Goal: Find specific page/section: Find specific page/section

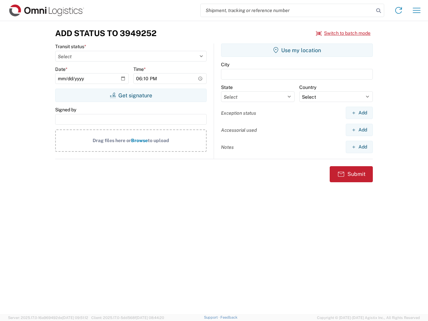
click at [288, 10] on input "search" at bounding box center [287, 10] width 173 height 13
click at [379, 11] on icon at bounding box center [378, 10] width 9 height 9
click at [399, 10] on icon at bounding box center [399, 10] width 11 height 11
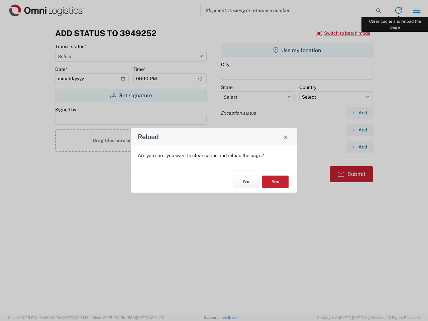
click at [417, 10] on div "Reload Are you sure, you want to clear cache and reload the page? No Yes" at bounding box center [214, 160] width 428 height 321
click at [344, 33] on div "Reload Are you sure, you want to clear cache and reload the page? No Yes" at bounding box center [214, 160] width 428 height 321
click at [131, 95] on div "Reload Are you sure, you want to clear cache and reload the page? No Yes" at bounding box center [214, 160] width 428 height 321
click at [297, 50] on div "Reload Are you sure, you want to clear cache and reload the page? No Yes" at bounding box center [214, 160] width 428 height 321
click at [359, 113] on div "Reload Are you sure, you want to clear cache and reload the page? No Yes" at bounding box center [214, 160] width 428 height 321
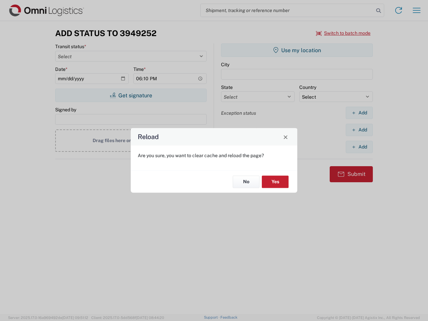
click at [359, 130] on div "Reload Are you sure, you want to clear cache and reload the page? No Yes" at bounding box center [214, 160] width 428 height 321
click at [359, 147] on div "Reload Are you sure, you want to clear cache and reload the page? No Yes" at bounding box center [214, 160] width 428 height 321
